Goal: Task Accomplishment & Management: Manage account settings

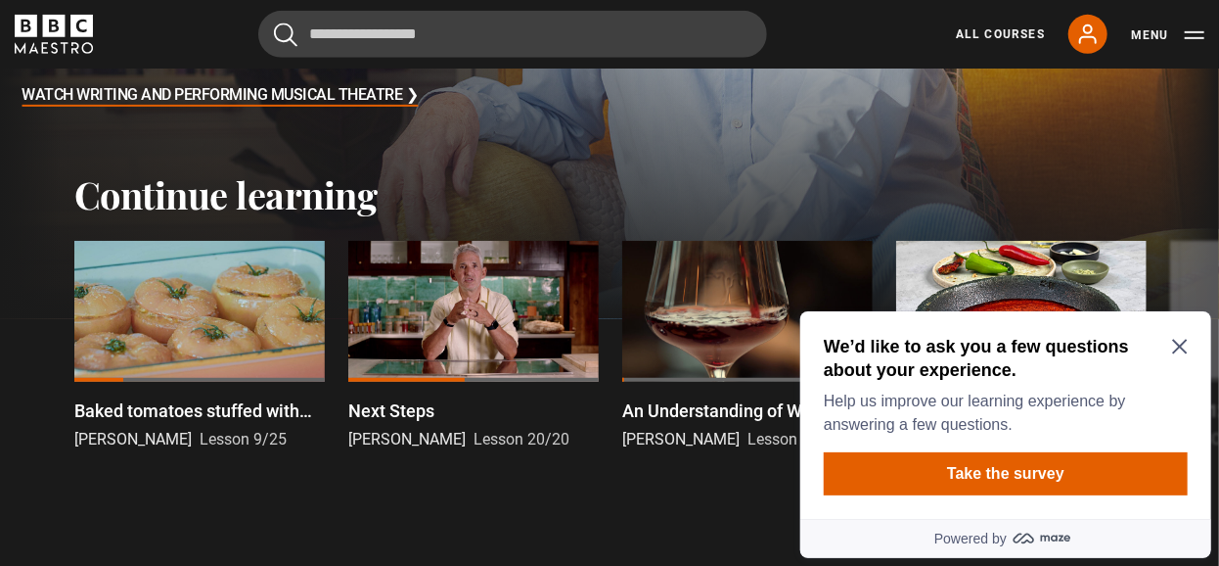
click at [1171, 343] on icon "Close Maze Prompt" at bounding box center [1179, 346] width 16 height 16
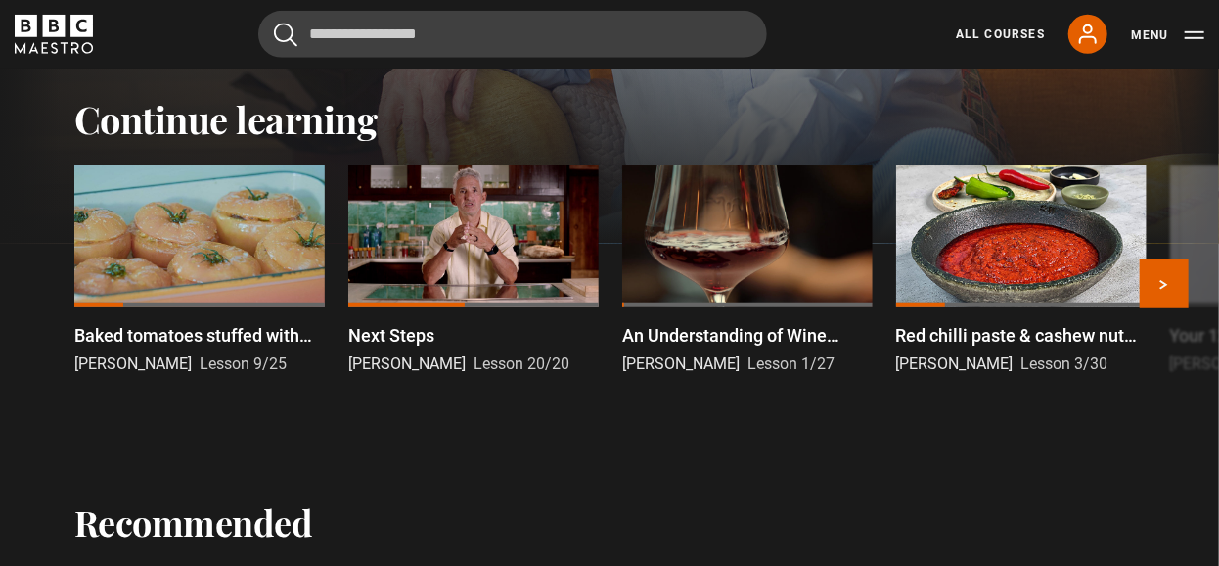
scroll to position [509, 0]
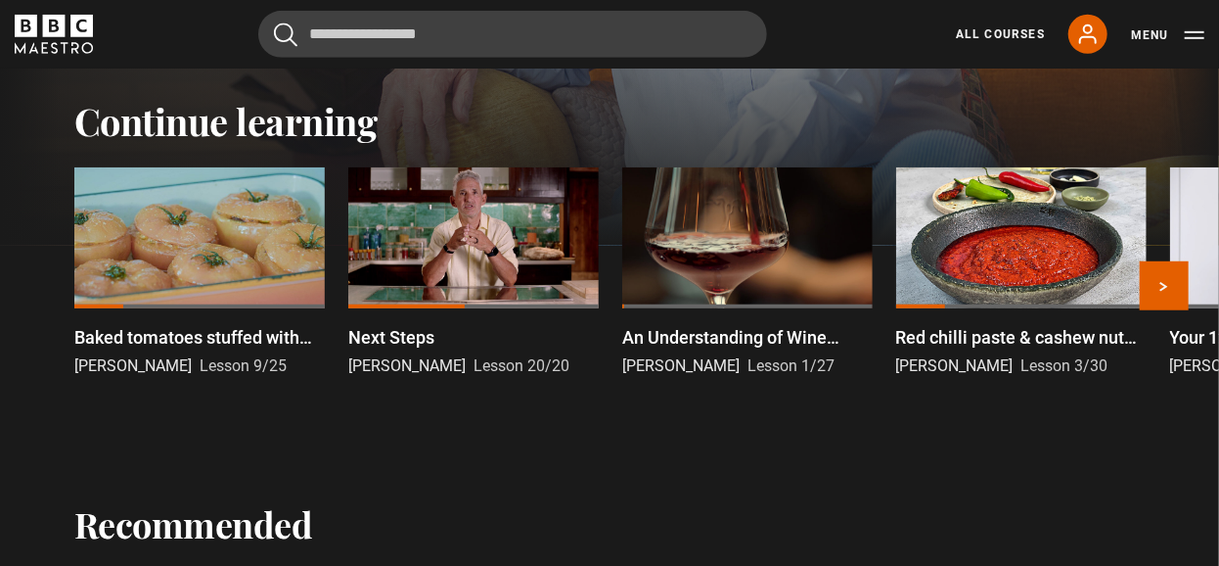
click at [706, 335] on p "An Understanding of Wine Introduction" at bounding box center [747, 337] width 251 height 26
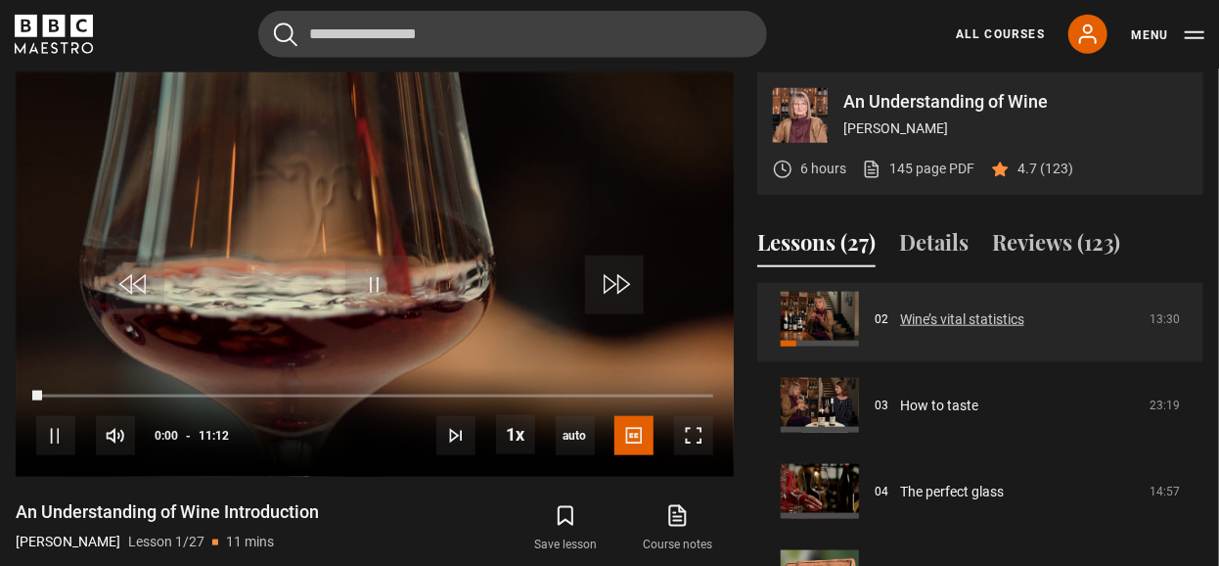
scroll to position [180, 0]
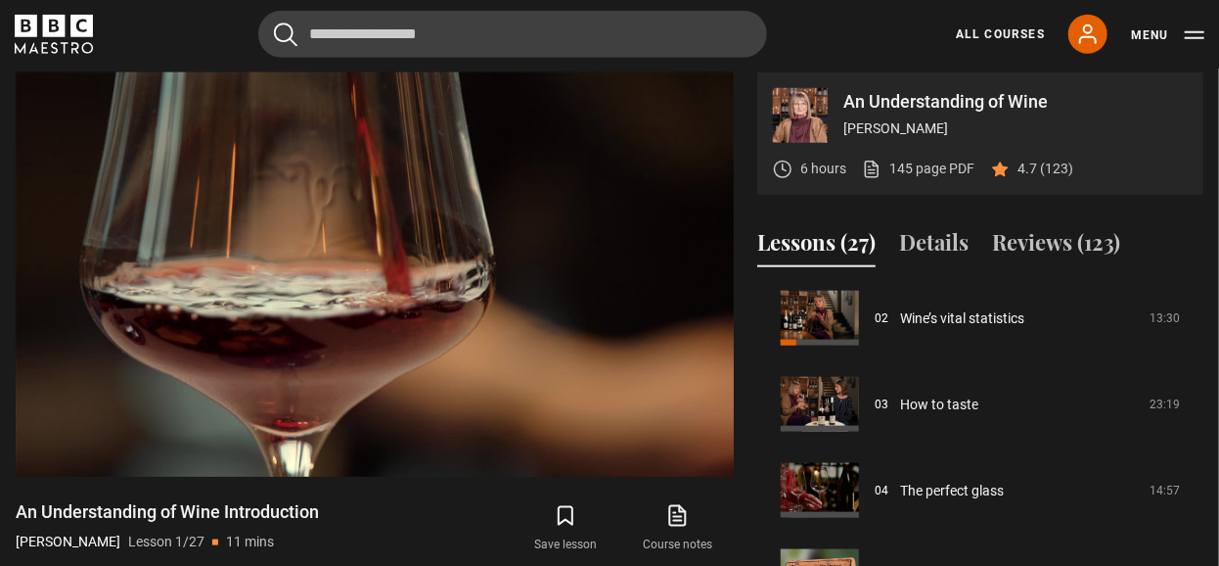
click at [45, 27] on icon "BBC Maestro" at bounding box center [54, 26] width 23 height 23
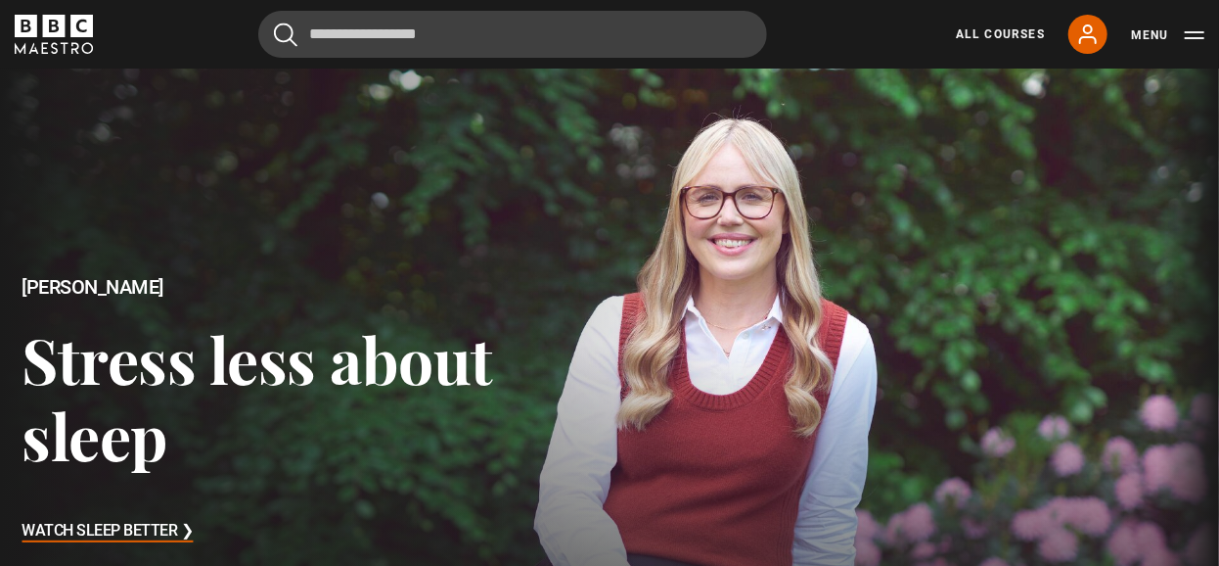
click at [53, 26] on icon "BBC Maestro" at bounding box center [54, 26] width 23 height 23
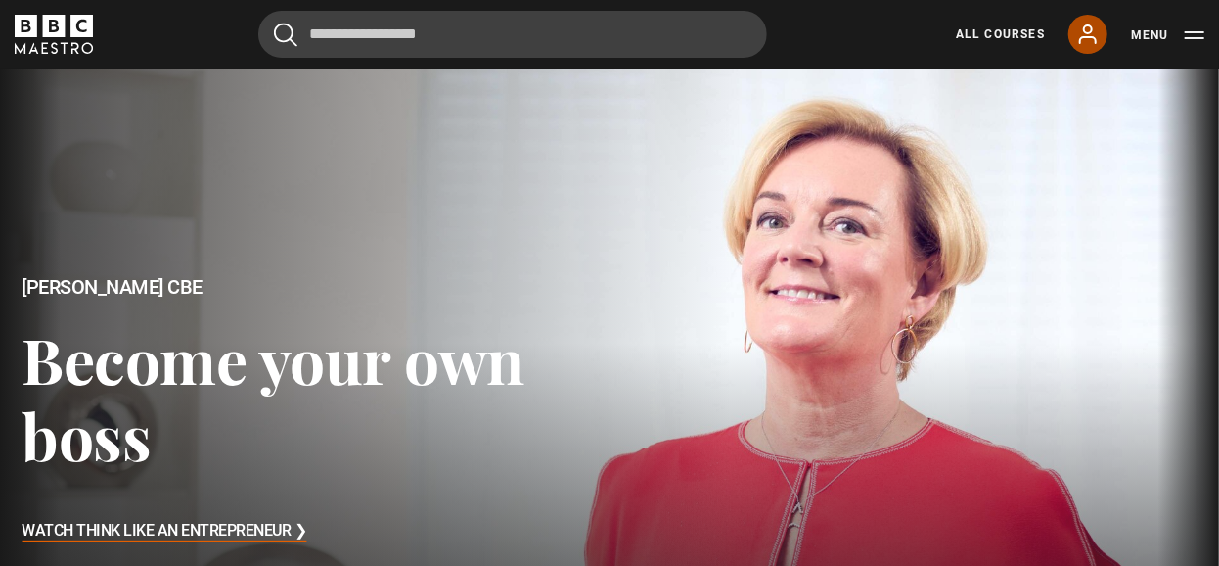
click at [1080, 33] on icon at bounding box center [1088, 34] width 16 height 18
click at [1088, 30] on icon at bounding box center [1087, 34] width 23 height 23
click at [1190, 30] on button "Menu" at bounding box center [1167, 35] width 73 height 20
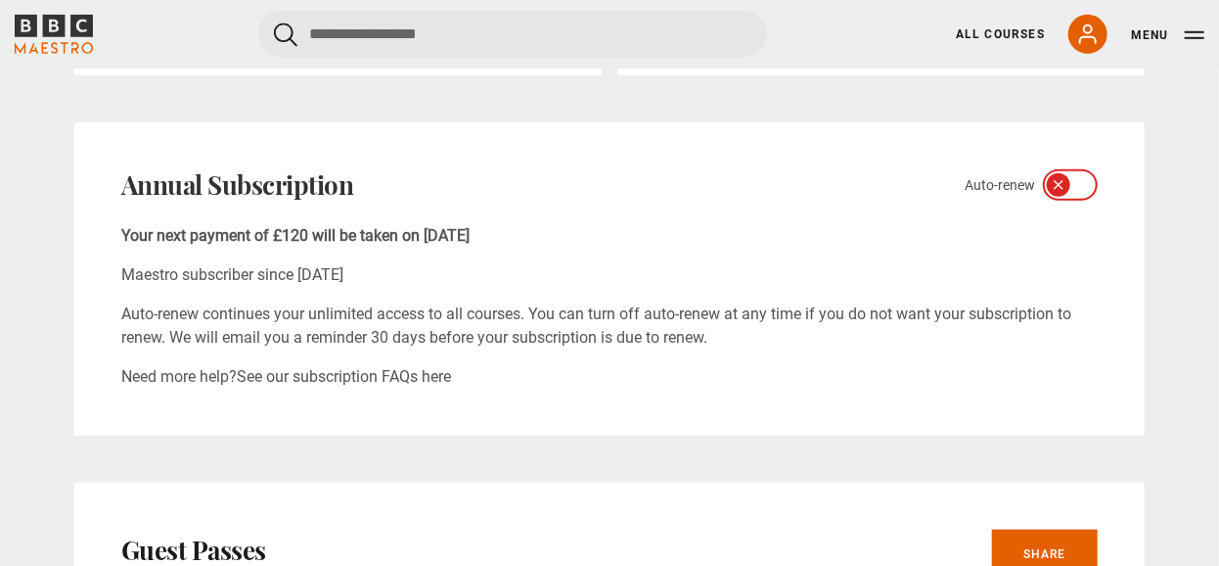
scroll to position [613, 0]
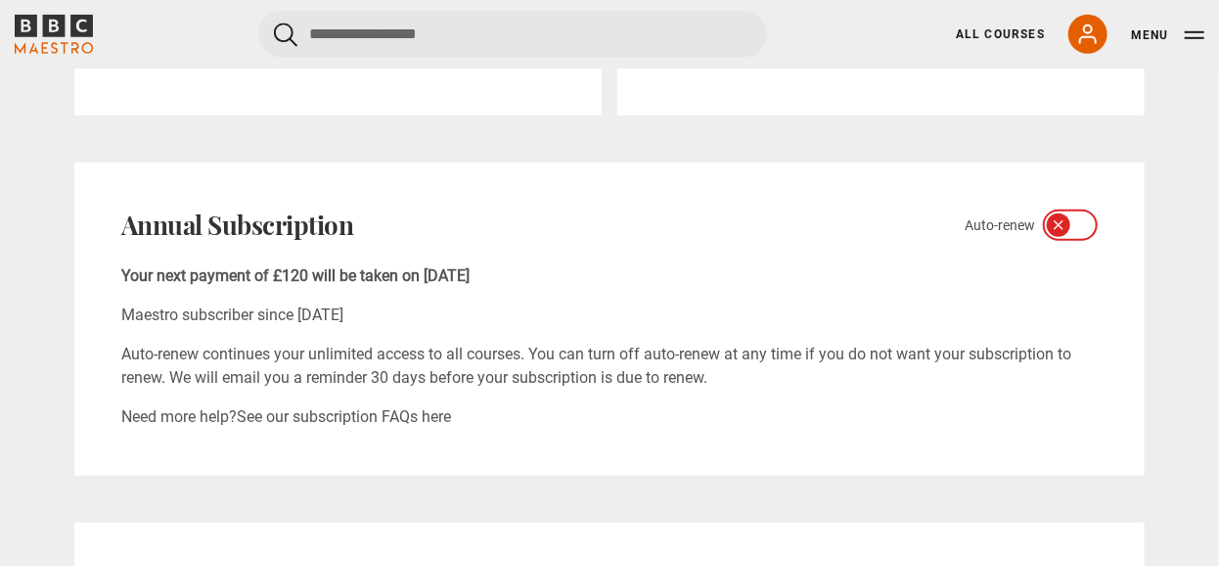
click at [1080, 233] on icon at bounding box center [1082, 225] width 16 height 16
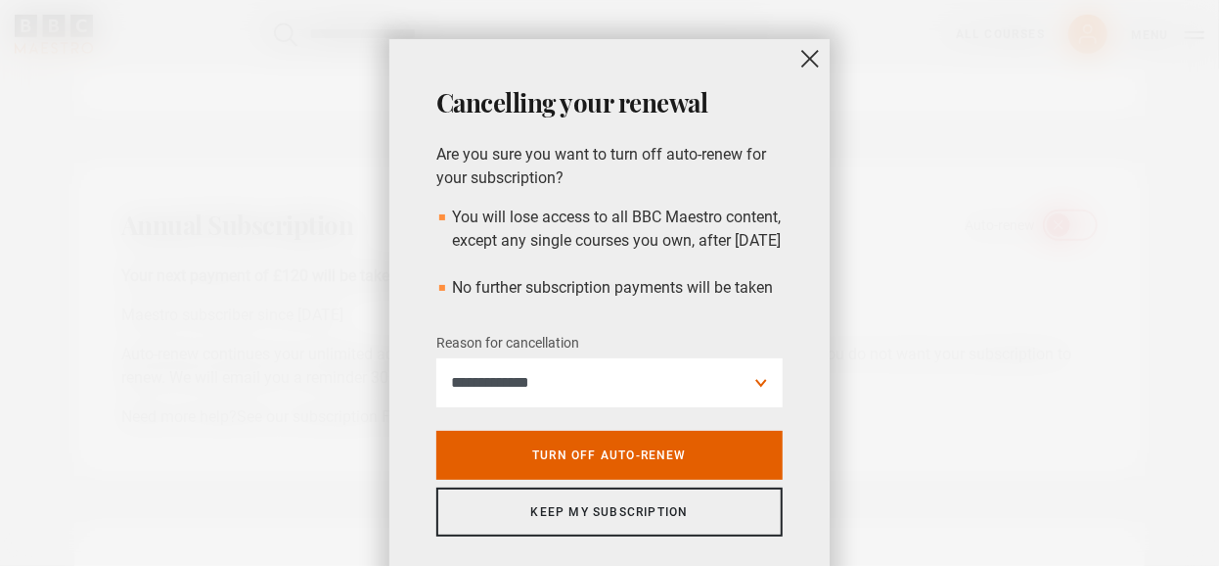
scroll to position [0, 0]
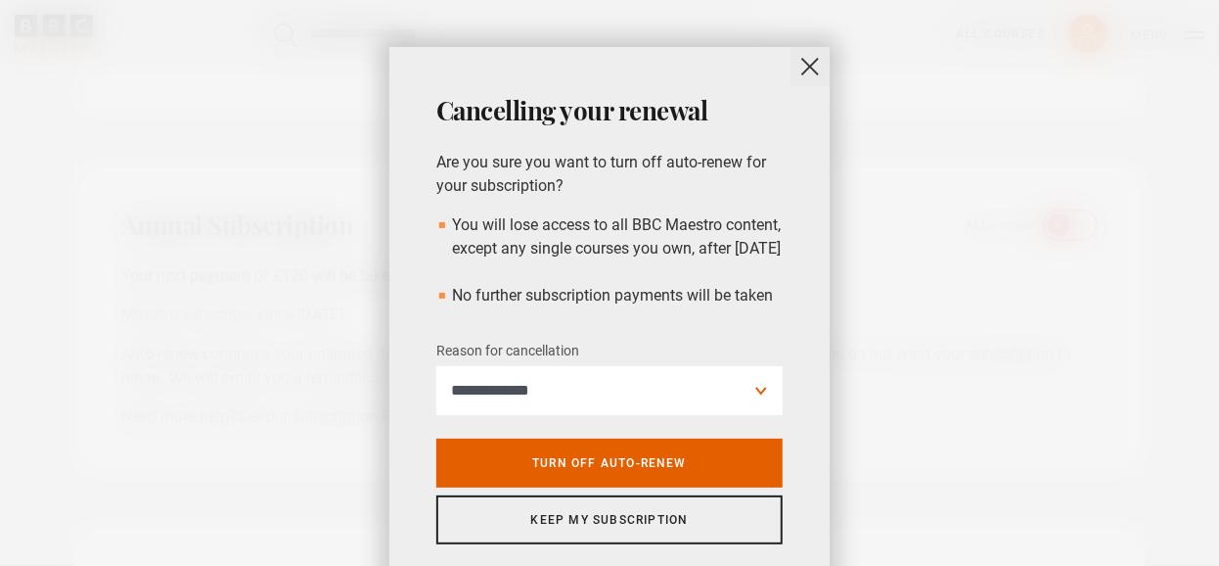
click at [805, 68] on button "close" at bounding box center [810, 66] width 39 height 39
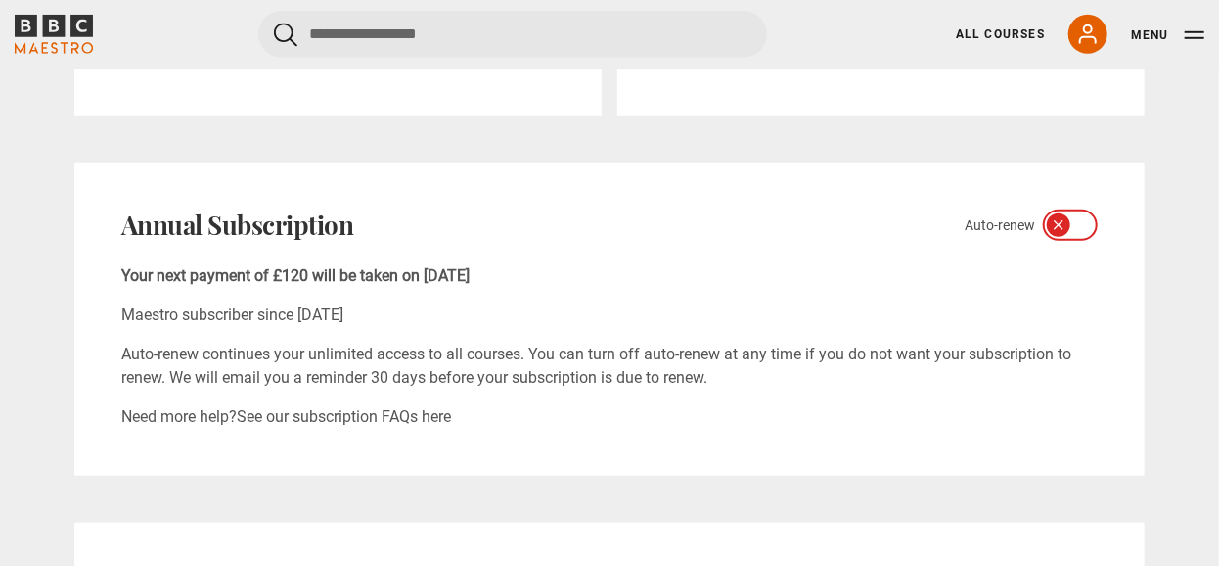
click at [1065, 233] on icon at bounding box center [1059, 225] width 16 height 16
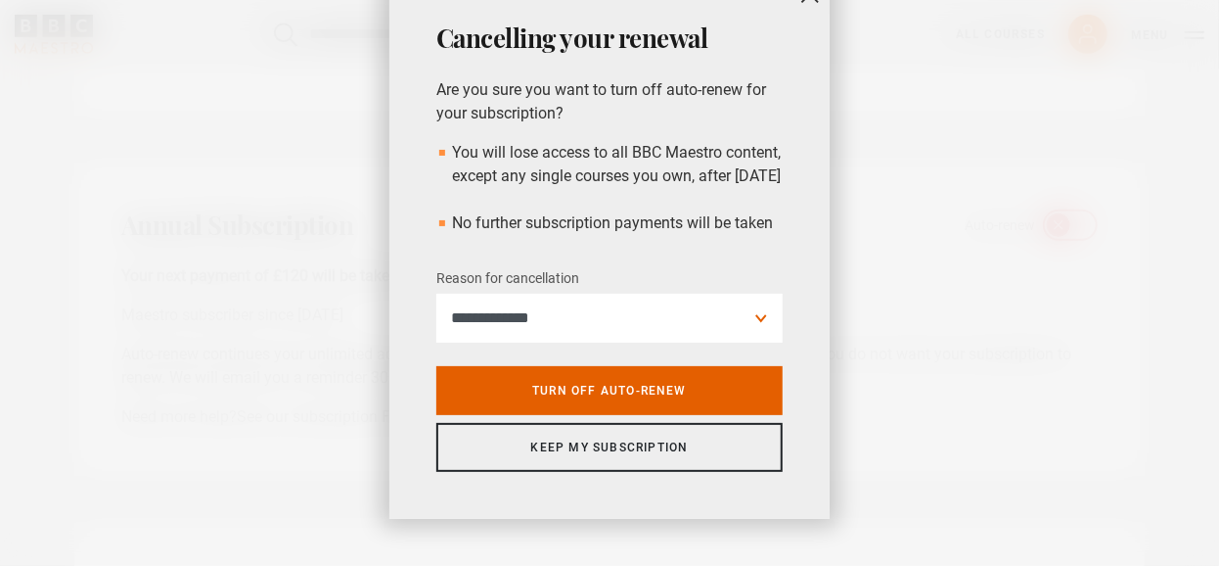
scroll to position [101, 0]
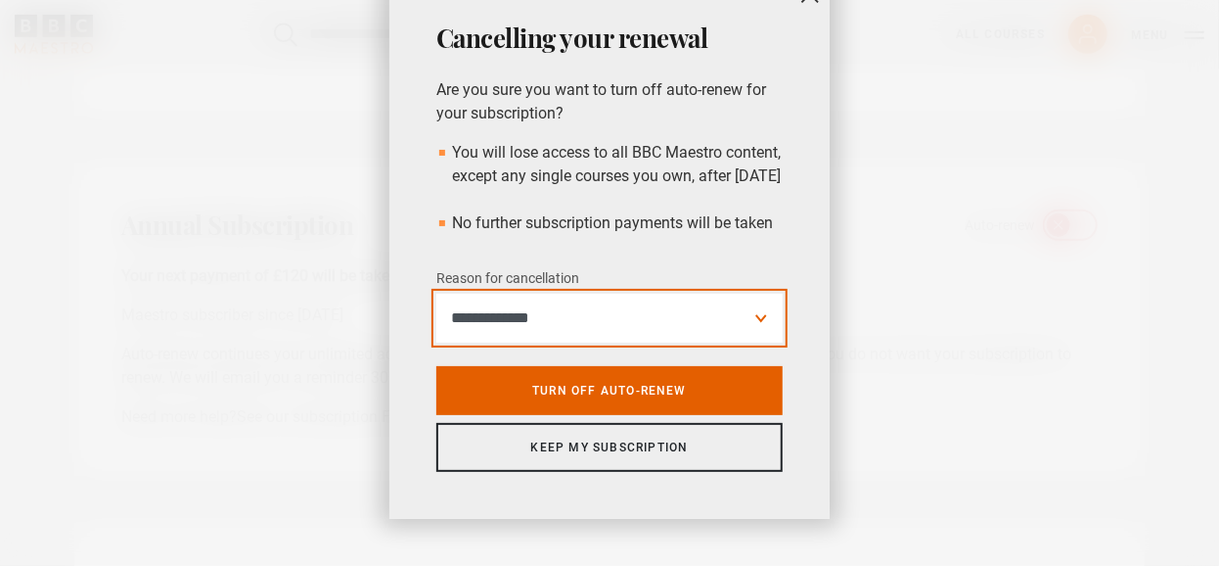
click at [760, 309] on select "**********" at bounding box center [609, 318] width 346 height 49
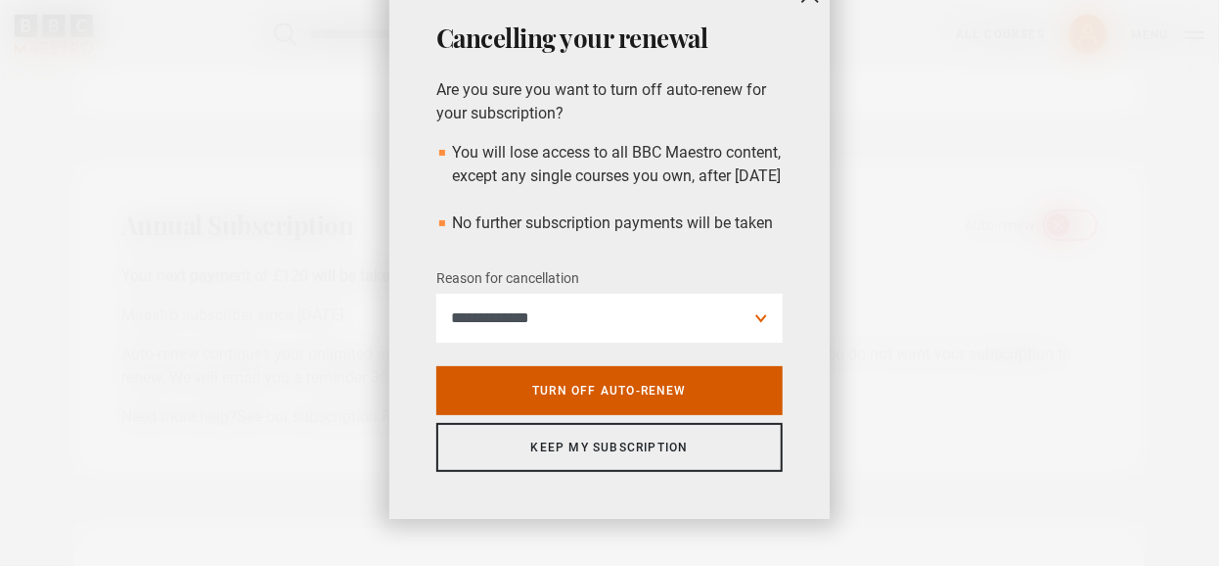
click at [571, 386] on link "Turn off auto-renew" at bounding box center [609, 390] width 346 height 49
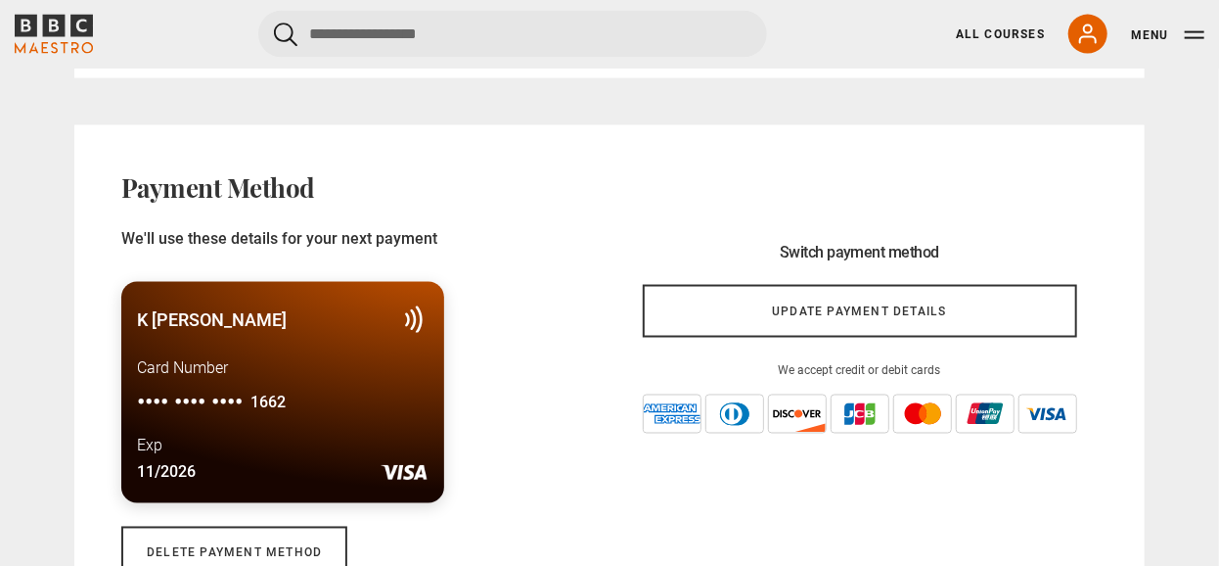
scroll to position [1328, 0]
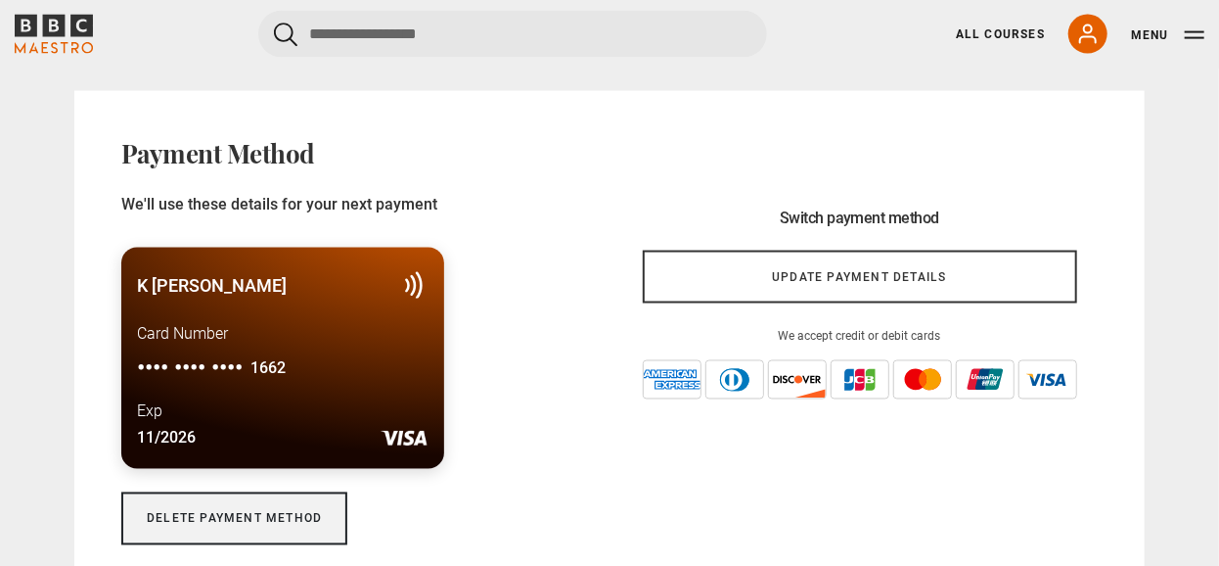
click at [229, 529] on link "Delete payment method" at bounding box center [234, 518] width 226 height 53
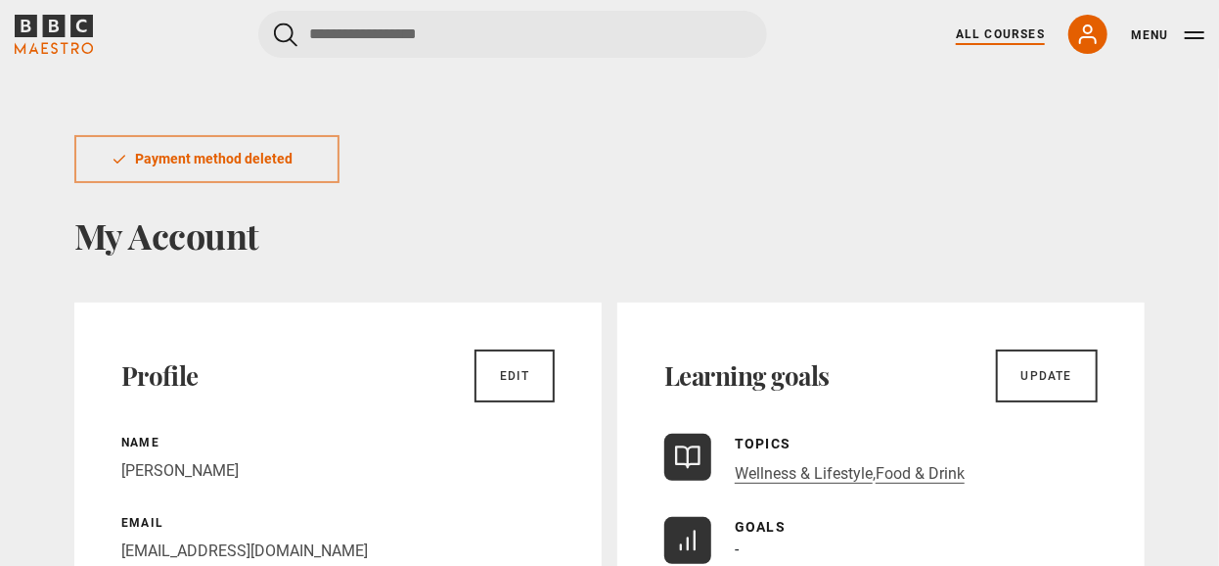
click at [967, 33] on link "All Courses" at bounding box center [1000, 34] width 89 height 18
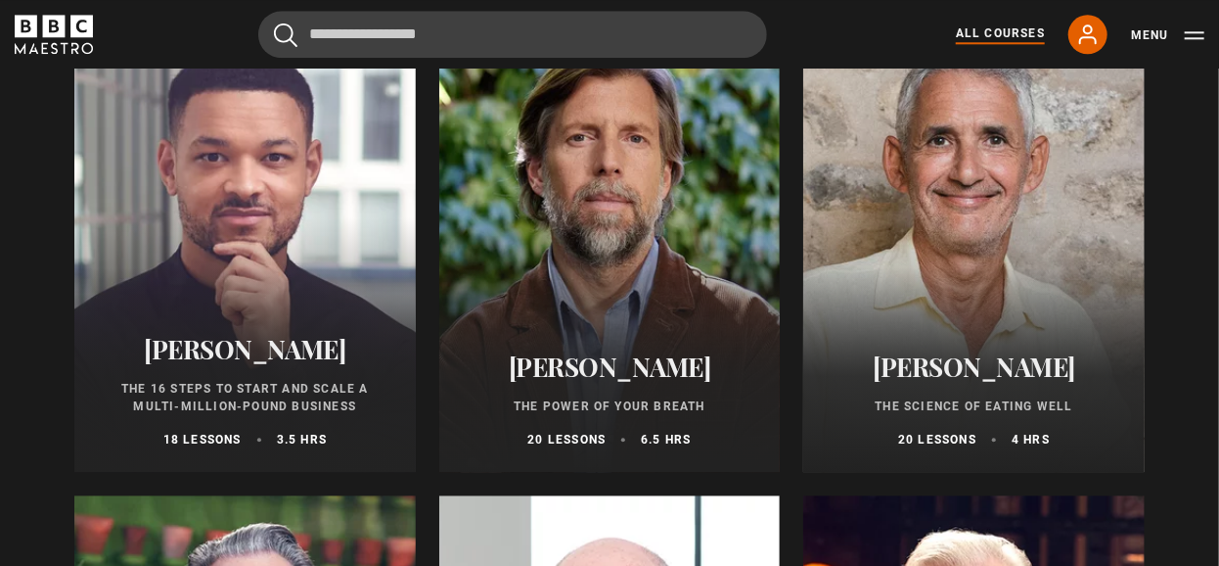
scroll to position [2277, 0]
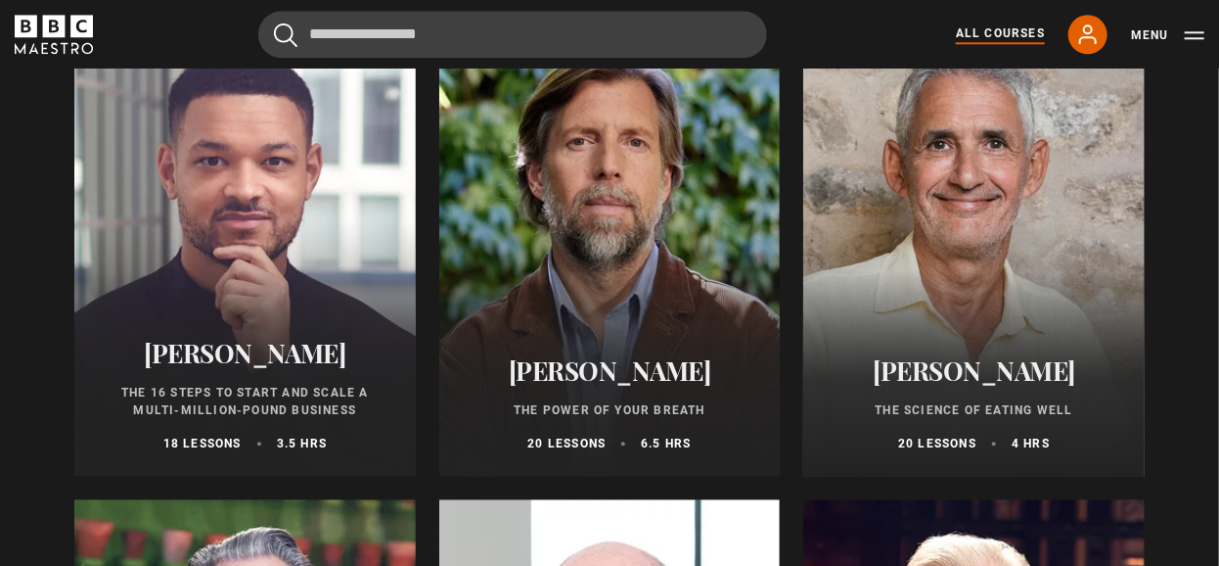
click at [598, 259] on div at bounding box center [610, 241] width 342 height 470
